Goal: Find contact information: Find contact information

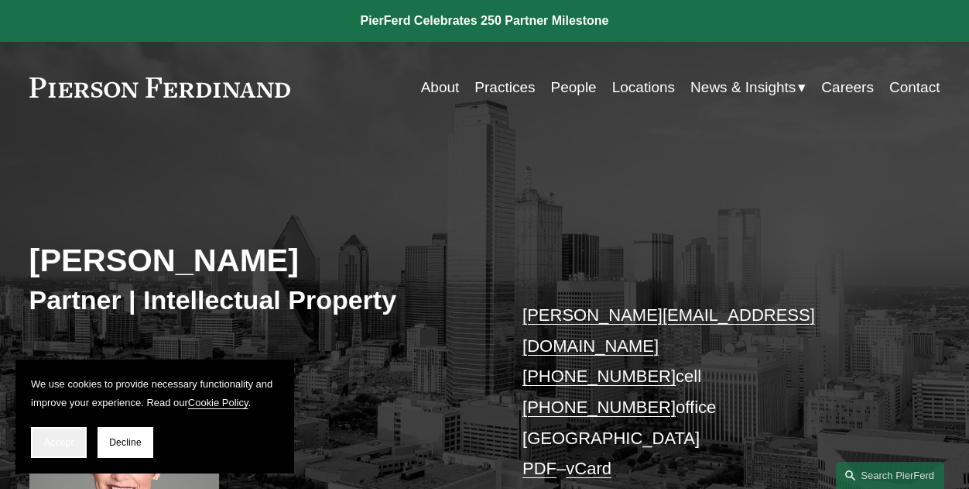
click at [45, 437] on span "Accept" at bounding box center [58, 442] width 29 height 11
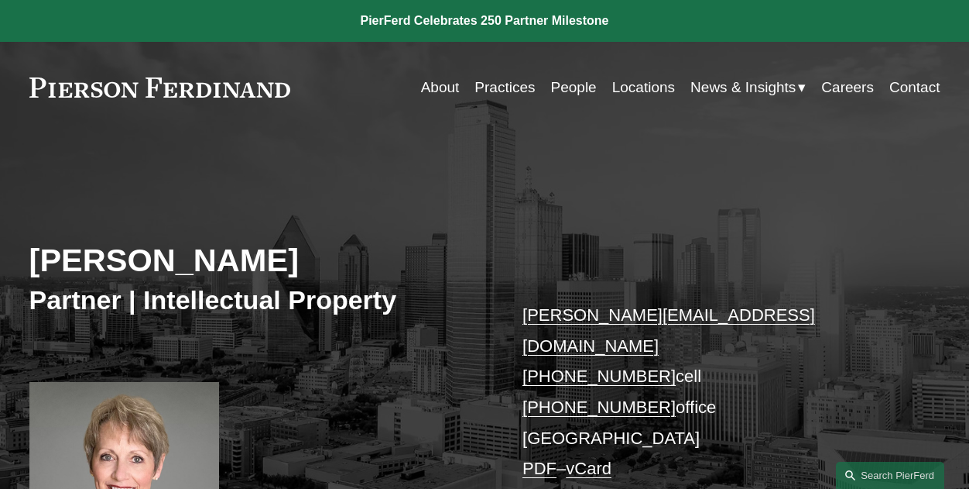
click at [268, 91] on link at bounding box center [160, 87] width 262 height 20
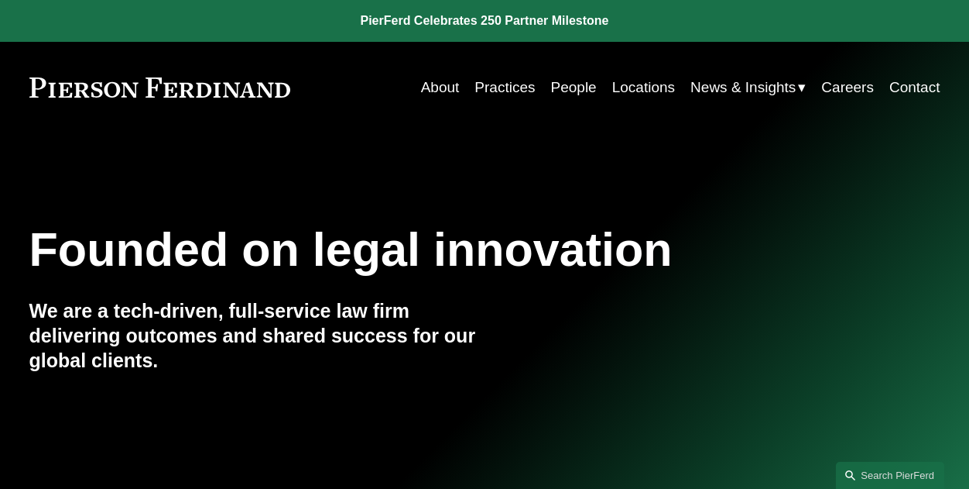
drag, startPoint x: 301, startPoint y: 75, endPoint x: 65, endPoint y: 92, distance: 236.7
click at [65, 92] on div "About Practices People Locations News & Insights News" at bounding box center [484, 87] width 911 height 29
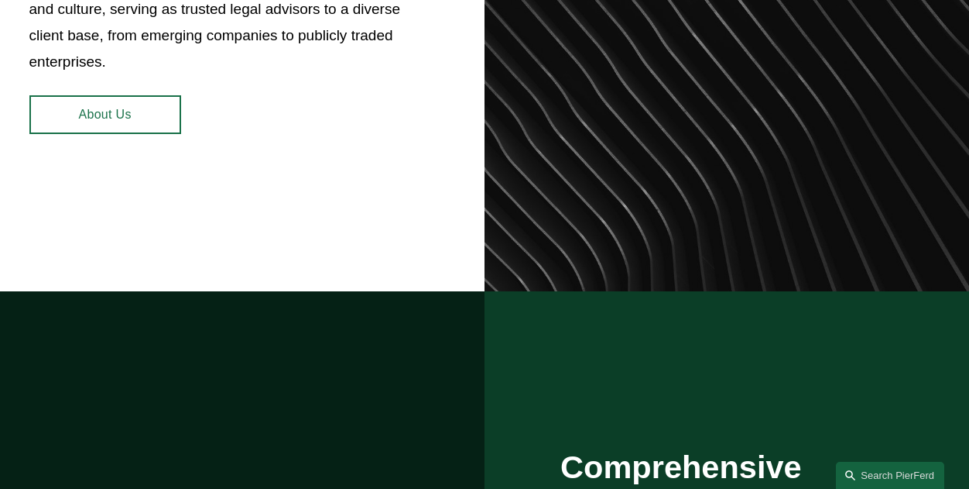
scroll to position [774, 0]
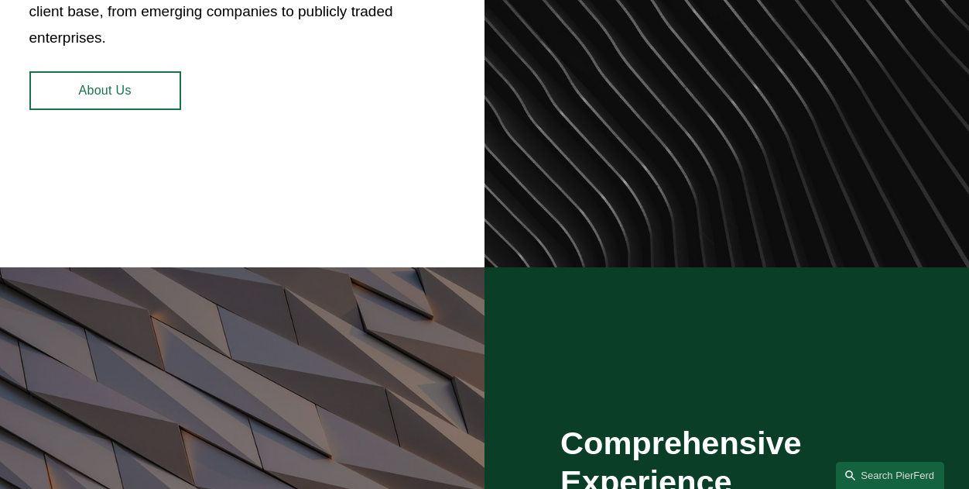
click at [130, 85] on link "About Us" at bounding box center [105, 90] width 152 height 39
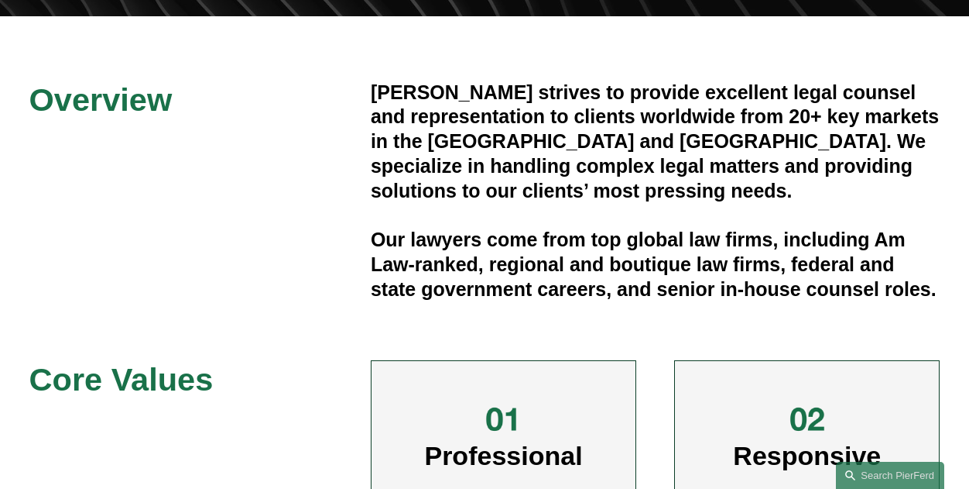
scroll to position [387, 0]
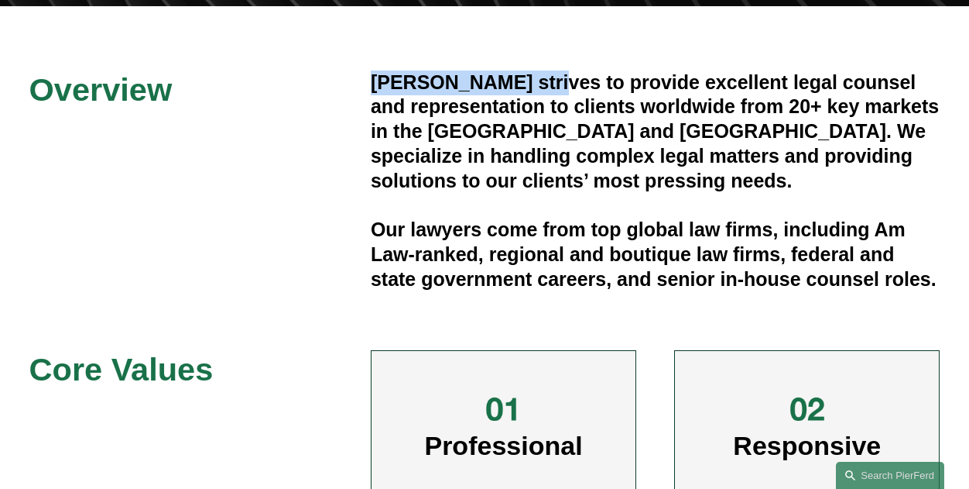
drag, startPoint x: 545, startPoint y: 79, endPoint x: 375, endPoint y: 86, distance: 170.5
click at [375, 86] on h4 "Pierson Ferdinand strives to provide excellent legal counsel and representation…" at bounding box center [656, 131] width 570 height 123
copy h4 "Pierson Ferdinand"
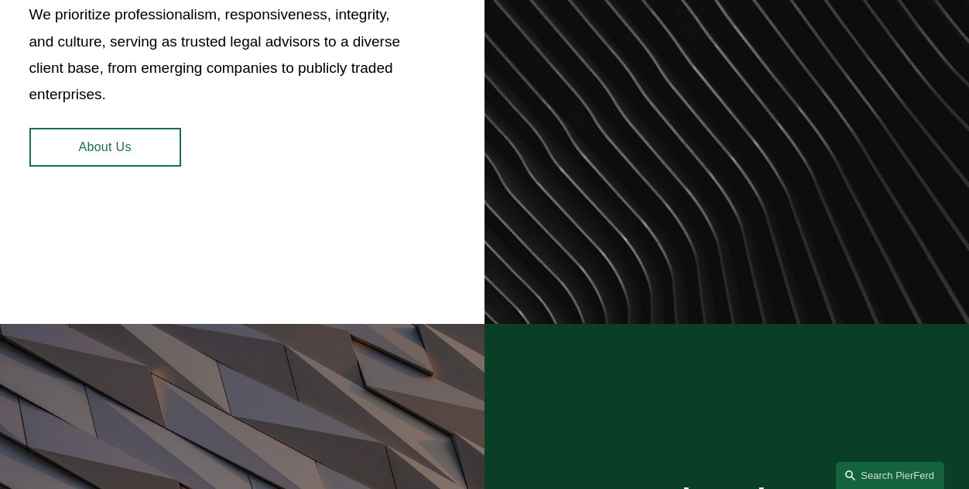
scroll to position [619, 0]
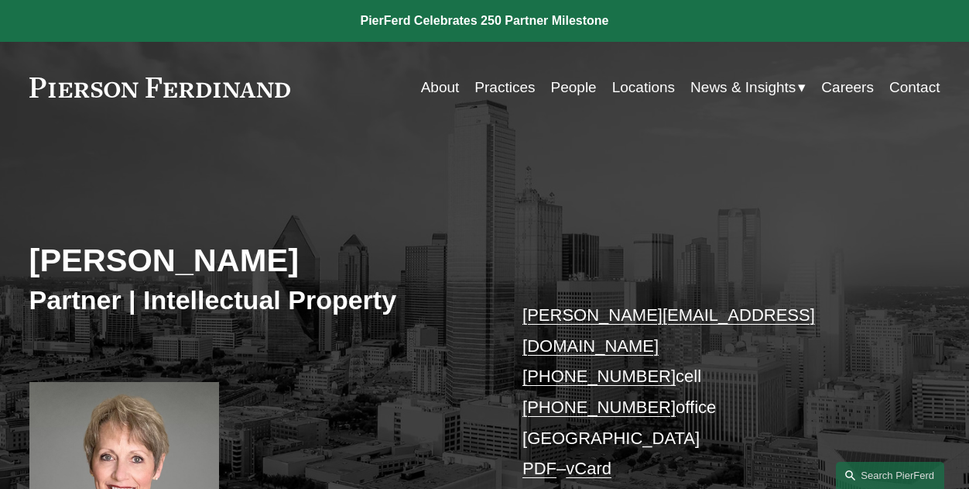
click at [604, 458] on link "vCard" at bounding box center [589, 467] width 46 height 19
click at [605, 458] on link "vCard" at bounding box center [589, 467] width 46 height 19
click at [541, 458] on link "PDF" at bounding box center [540, 467] width 34 height 19
click at [738, 310] on p "debbie.lively@pierferd.com +1.214.906.5422 cell +1.945.279.0152 office Dallas P…" at bounding box center [712, 392] width 379 height 184
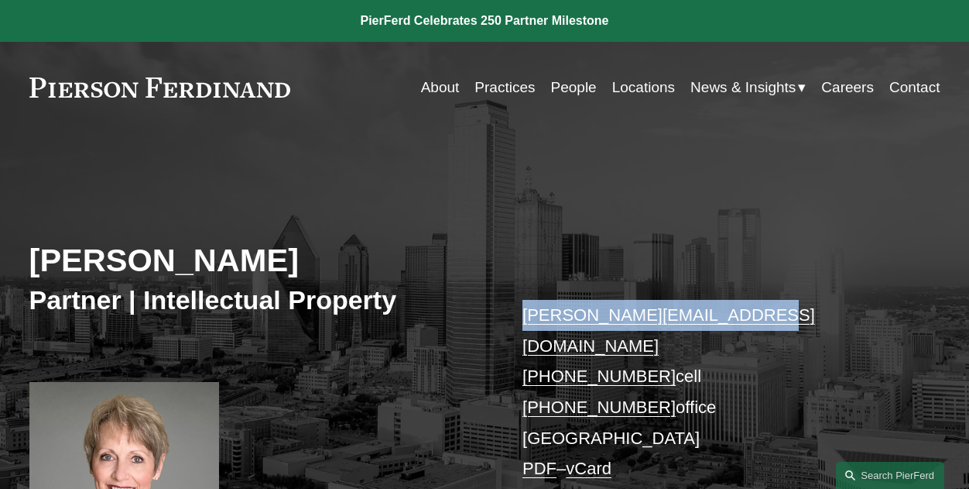
drag, startPoint x: 732, startPoint y: 313, endPoint x: 521, endPoint y: 321, distance: 211.5
click at [521, 321] on div "Deborah L. Lively Partner | Intellectual Property debbie.lively@pierferd.com +1…" at bounding box center [484, 372] width 969 height 419
copy link "debbie.lively@pierferd.com"
click at [631, 234] on div "Deborah L. Lively Partner | Intellectual Property debbie.lively@pierferd.com +1…" at bounding box center [484, 372] width 969 height 419
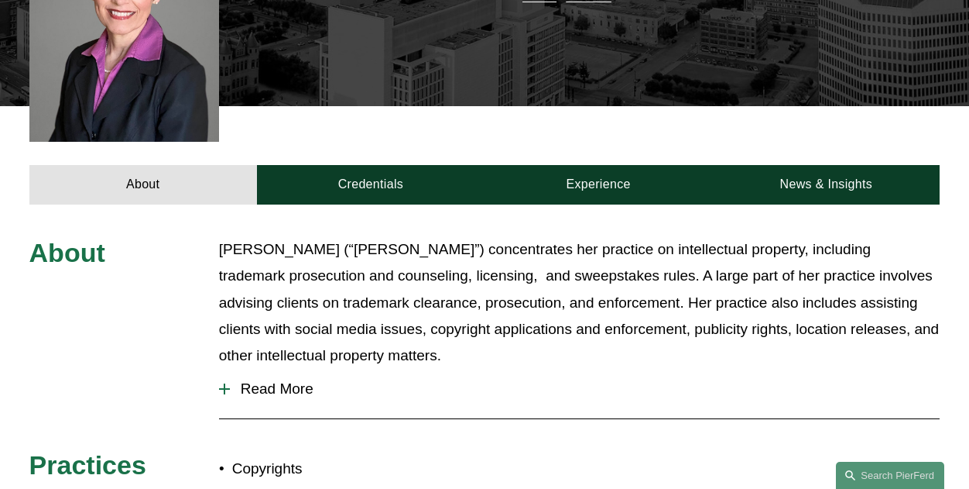
scroll to position [387, 0]
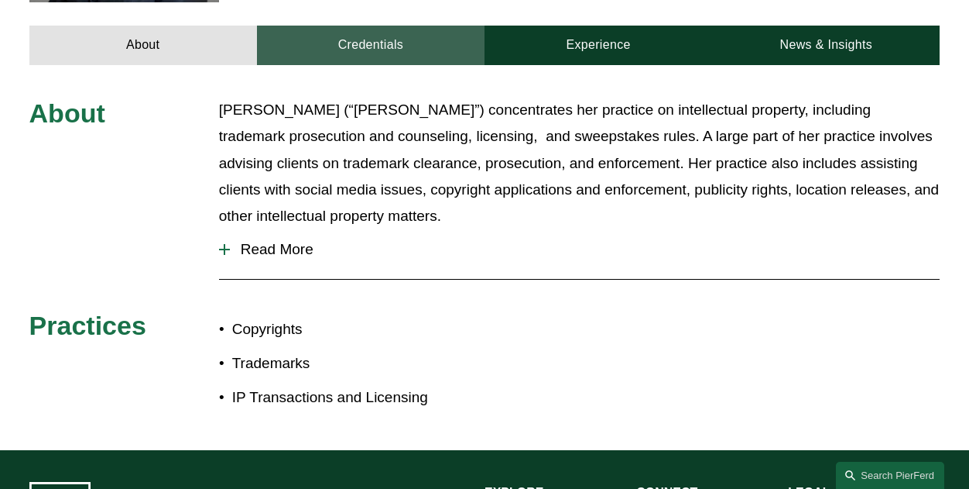
scroll to position [774, 0]
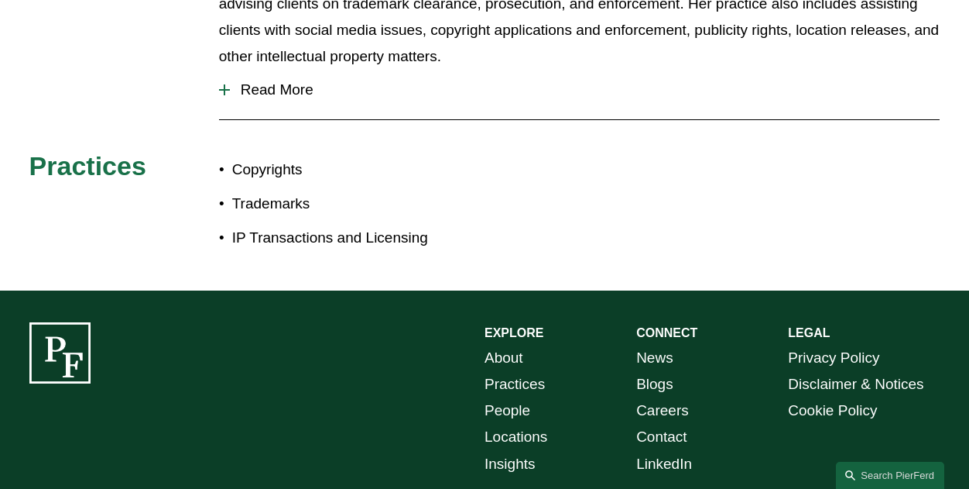
click at [508, 345] on link "About" at bounding box center [504, 358] width 39 height 26
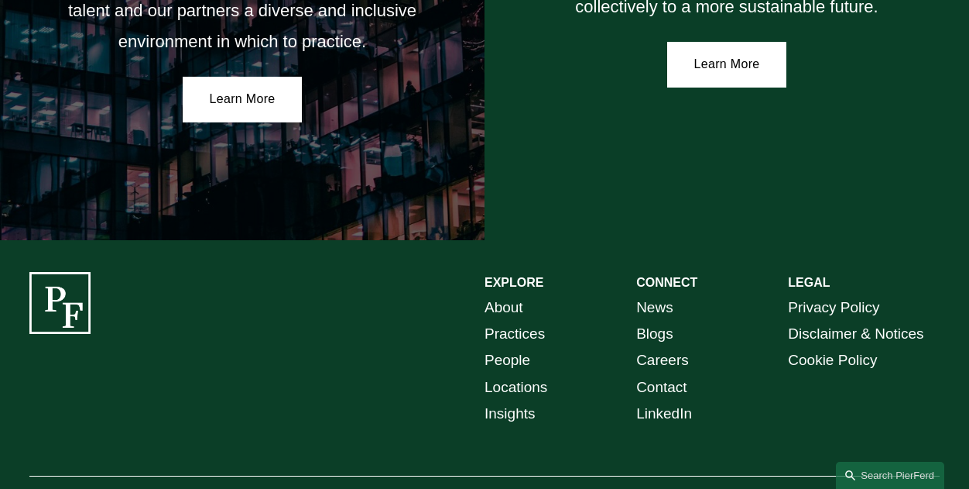
scroll to position [2632, 0]
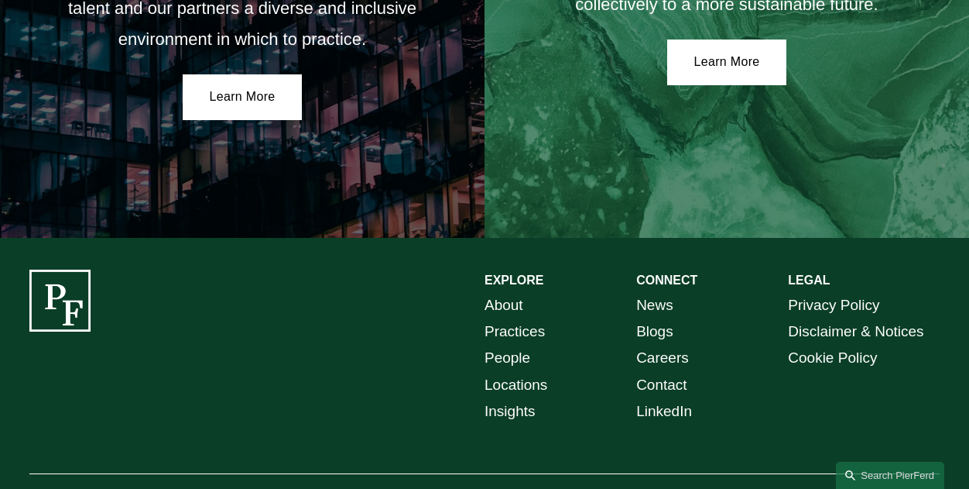
click at [496, 373] on link "Locations" at bounding box center [516, 385] width 63 height 26
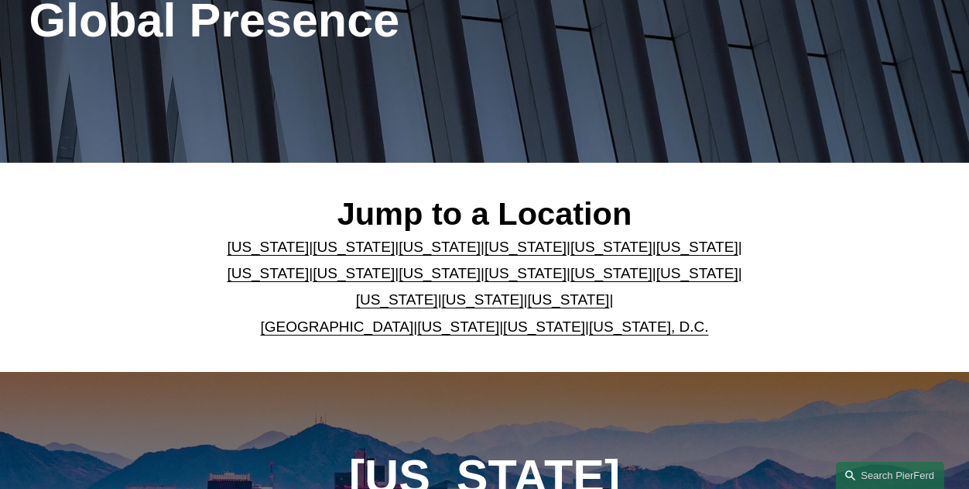
scroll to position [232, 0]
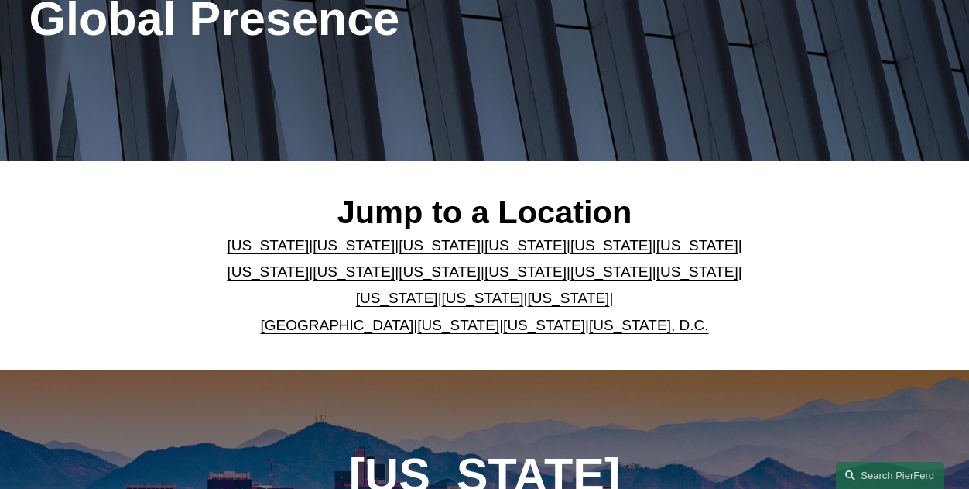
click at [543, 306] on link "[US_STATE]" at bounding box center [568, 298] width 82 height 16
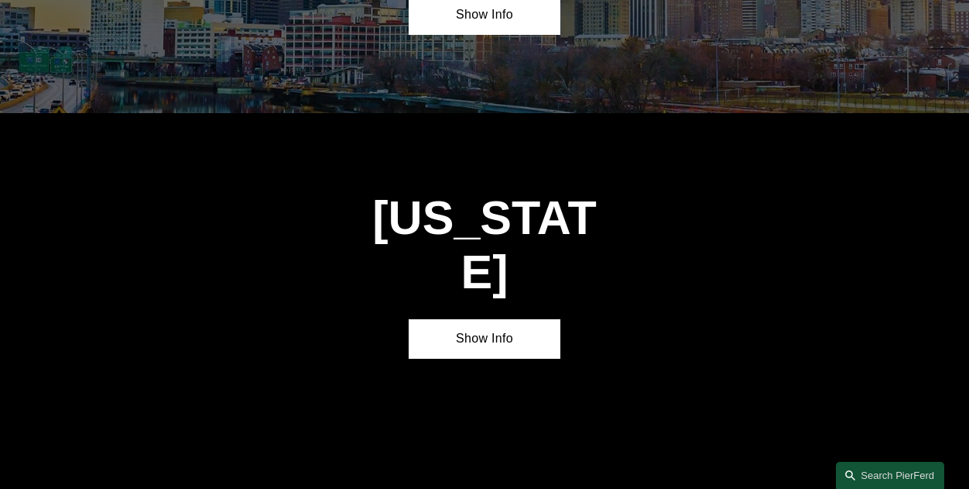
scroll to position [4490, 0]
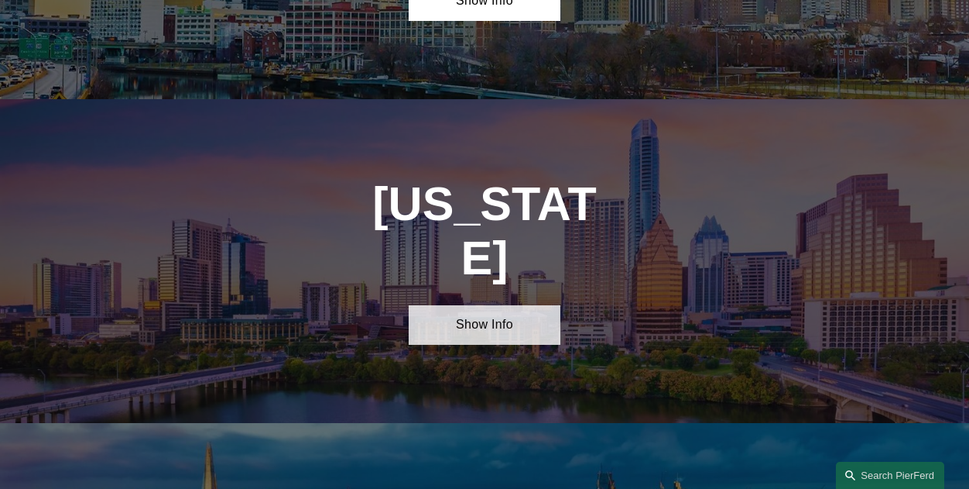
click at [499, 305] on link "Show Info" at bounding box center [485, 324] width 152 height 39
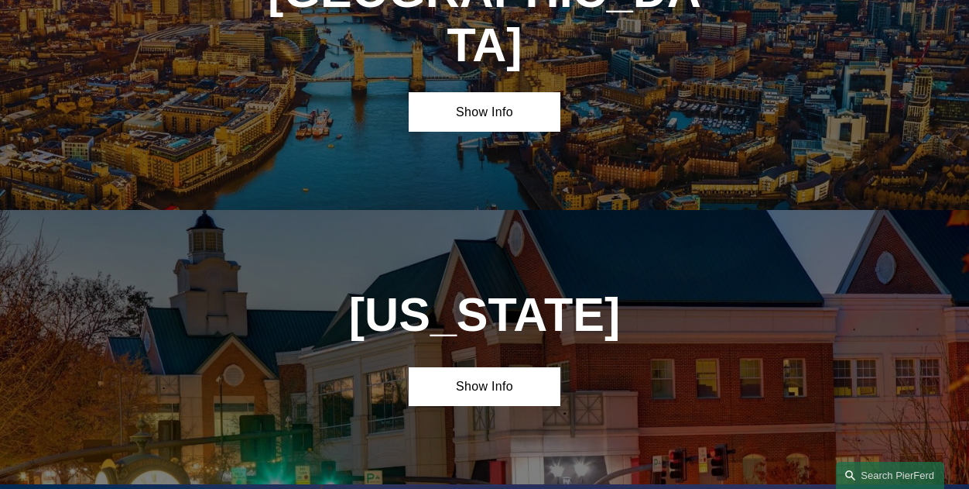
scroll to position [5187, 0]
